Goal: Use online tool/utility: Utilize a website feature to perform a specific function

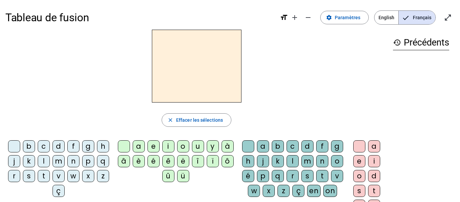
scroll to position [14, 0]
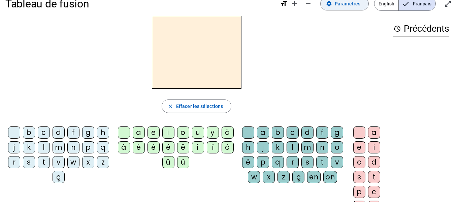
click at [355, 5] on span "Paramètres" at bounding box center [348, 4] width 26 height 8
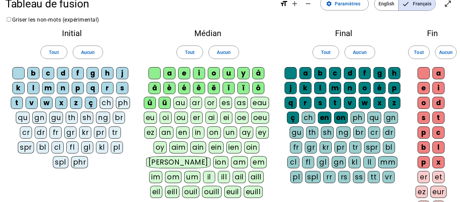
scroll to position [161, 0]
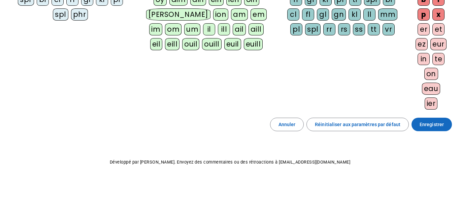
click at [428, 127] on span "Enregistrer" at bounding box center [432, 124] width 24 height 8
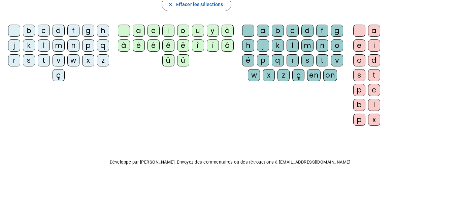
scroll to position [116, 0]
click at [456, 116] on div "Tableau de fusion format_size add remove settings Paramètres English Français o…" at bounding box center [230, 43] width 460 height 318
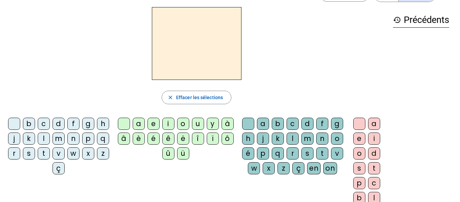
scroll to position [24, 0]
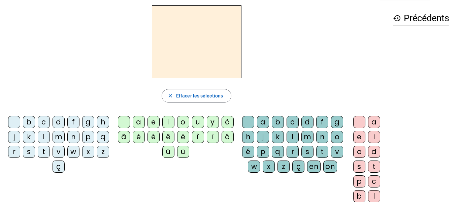
click at [142, 125] on div "a" at bounding box center [139, 122] width 12 height 12
click at [316, 143] on div "n" at bounding box center [322, 137] width 12 height 12
click at [360, 138] on div "e" at bounding box center [360, 137] width 12 height 12
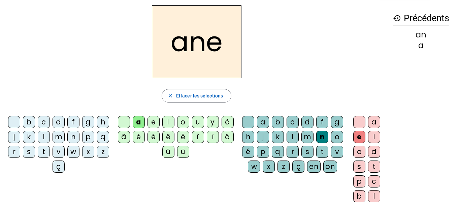
click at [125, 139] on div "â" at bounding box center [124, 137] width 12 height 12
click at [314, 134] on div "m" at bounding box center [308, 137] width 12 height 12
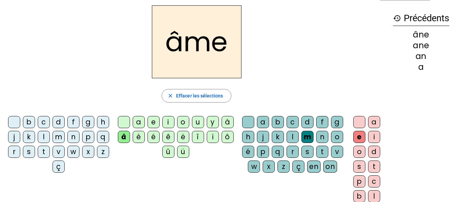
click at [331, 128] on div "g" at bounding box center [337, 122] width 12 height 12
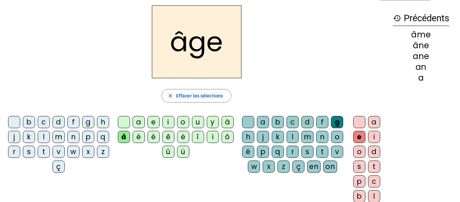
click at [82, 143] on div "p" at bounding box center [88, 137] width 12 height 12
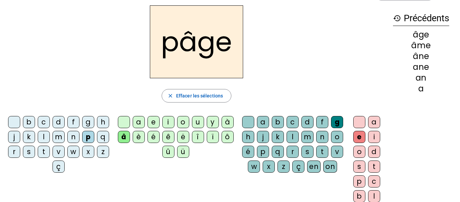
click at [136, 123] on div "a" at bounding box center [139, 122] width 12 height 12
click at [35, 153] on div "s" at bounding box center [29, 152] width 12 height 12
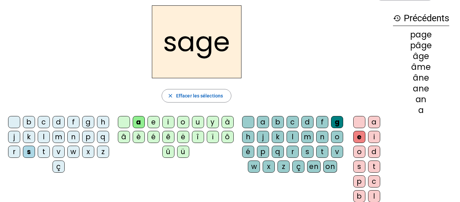
click at [80, 137] on div "n" at bounding box center [73, 137] width 12 height 12
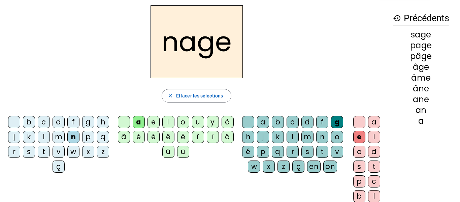
click at [65, 140] on div "m" at bounding box center [59, 137] width 12 height 12
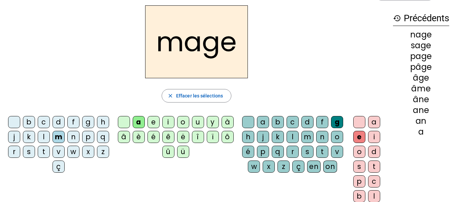
click at [195, 122] on div "u" at bounding box center [198, 122] width 12 height 12
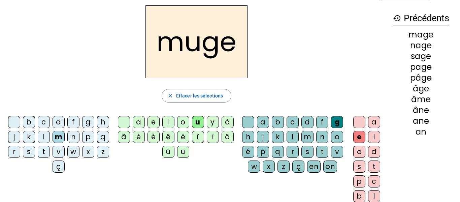
click at [50, 135] on div "l" at bounding box center [44, 137] width 12 height 12
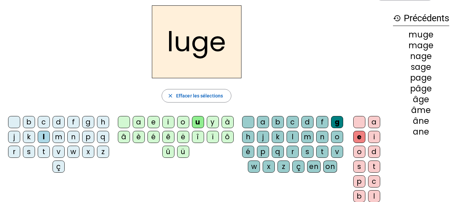
click at [137, 124] on div "a" at bounding box center [139, 122] width 12 height 12
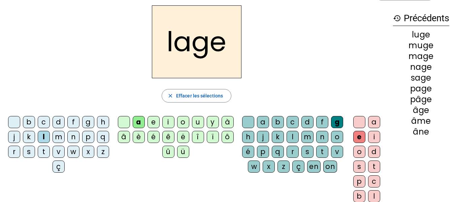
click at [188, 127] on div "o" at bounding box center [183, 122] width 12 height 12
